Goal: Obtain resource: Obtain resource

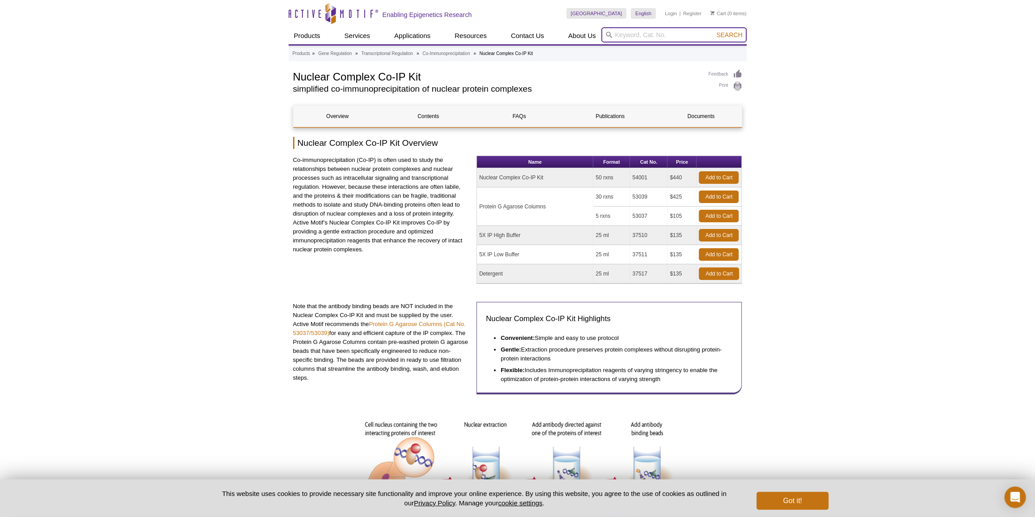
click at [668, 36] on input "search" at bounding box center [674, 34] width 145 height 15
type input "phix"
click at [722, 32] on span "Search" at bounding box center [730, 34] width 26 height 7
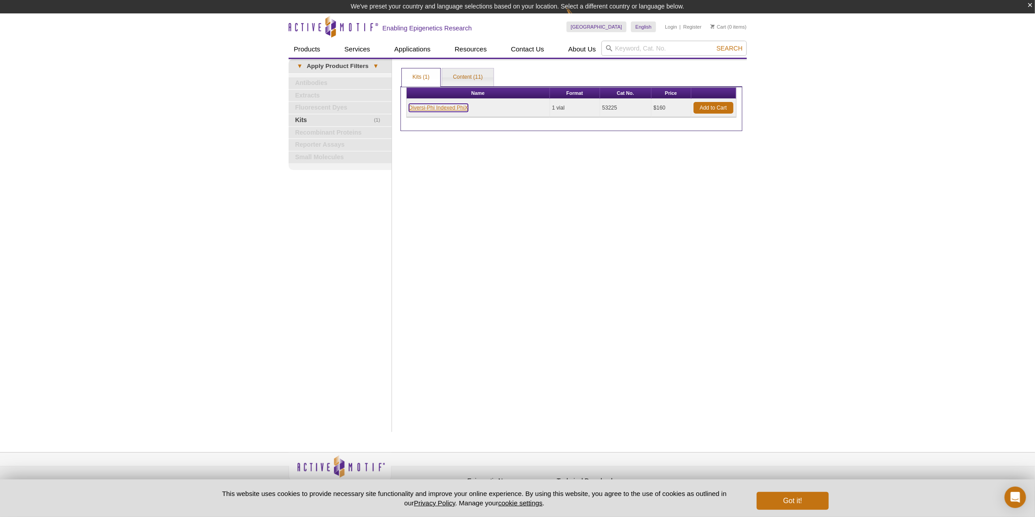
click at [448, 105] on link "Diversi-Phi Indexed PhiX" at bounding box center [439, 108] width 60 height 8
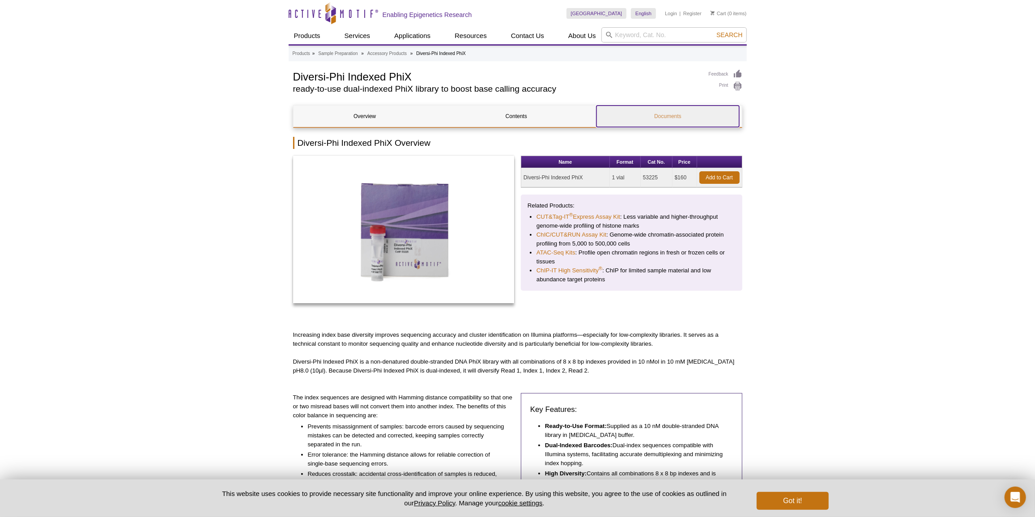
click at [673, 107] on link "Documents" at bounding box center [668, 116] width 143 height 21
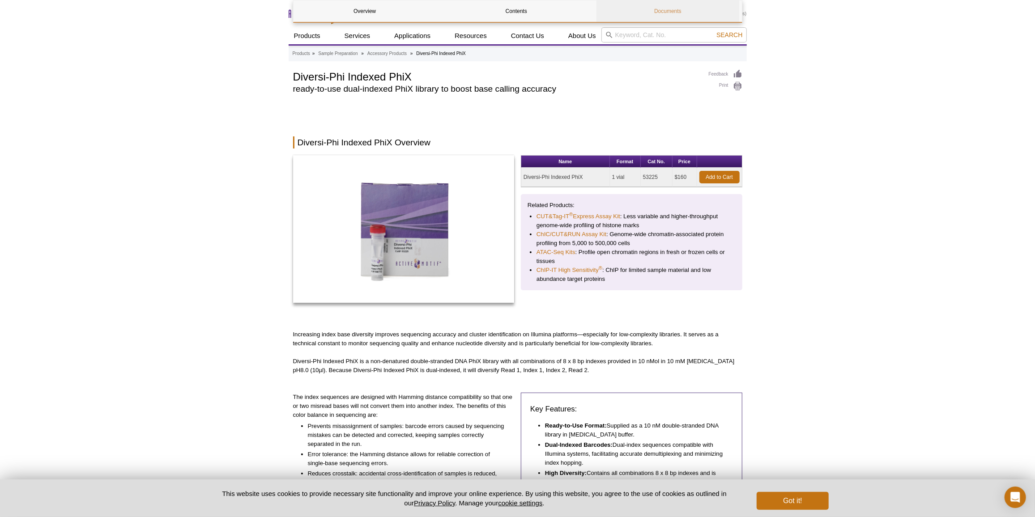
scroll to position [476, 0]
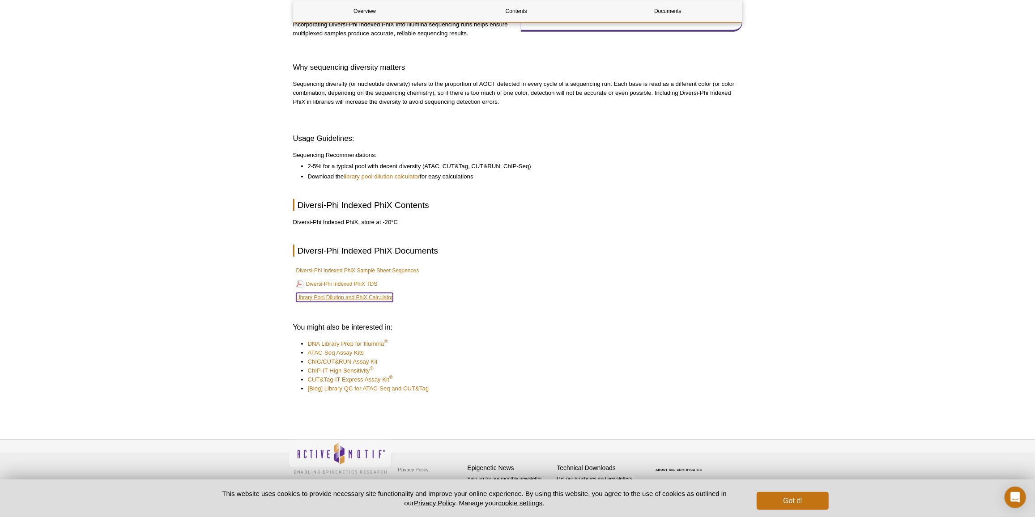
click at [344, 295] on link "Library Pool Dilution and PhiX Calculator" at bounding box center [344, 297] width 97 height 9
